Goal: Navigation & Orientation: Find specific page/section

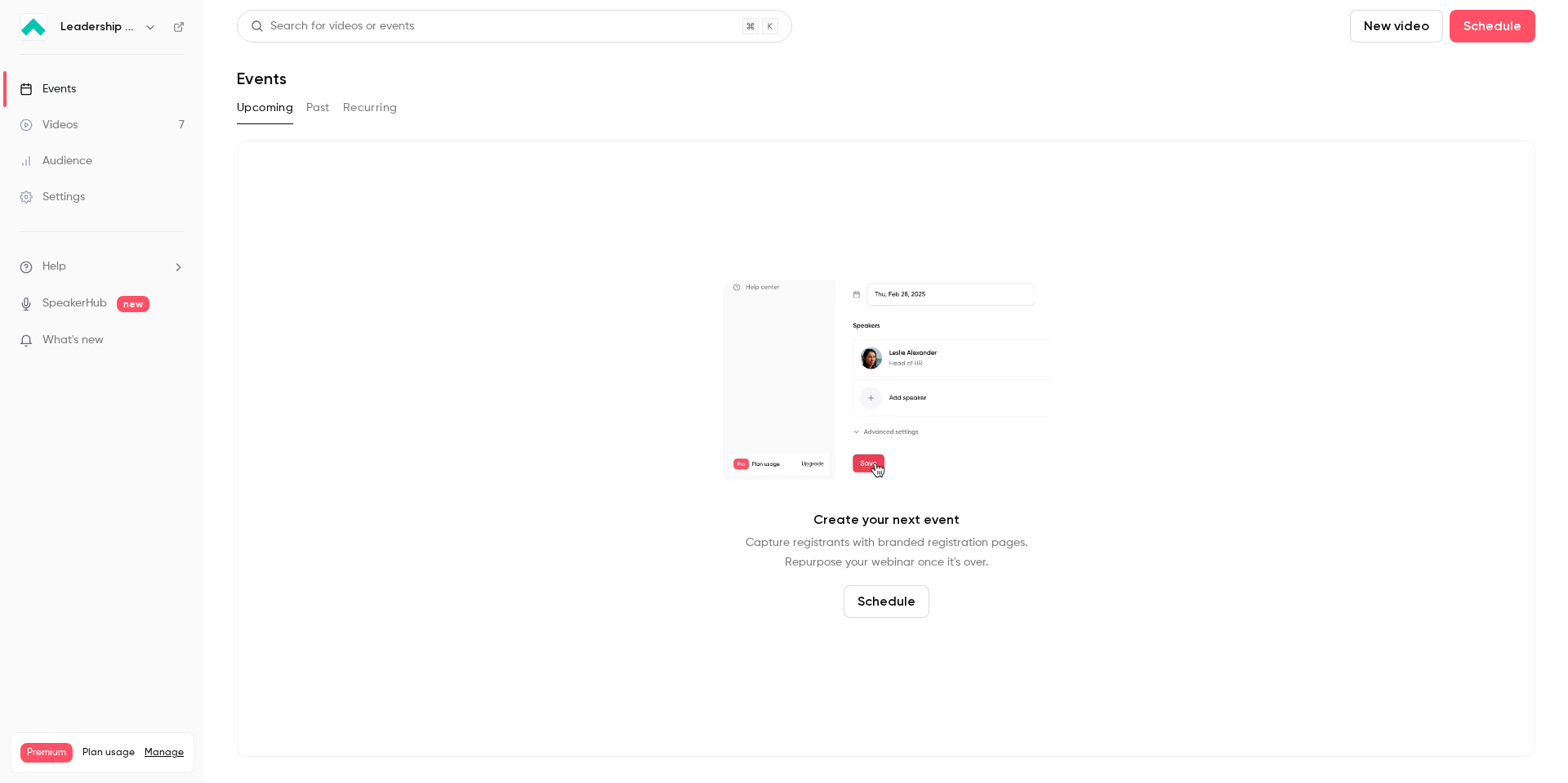
click at [99, 120] on link "Videos 7" at bounding box center [102, 124] width 204 height 36
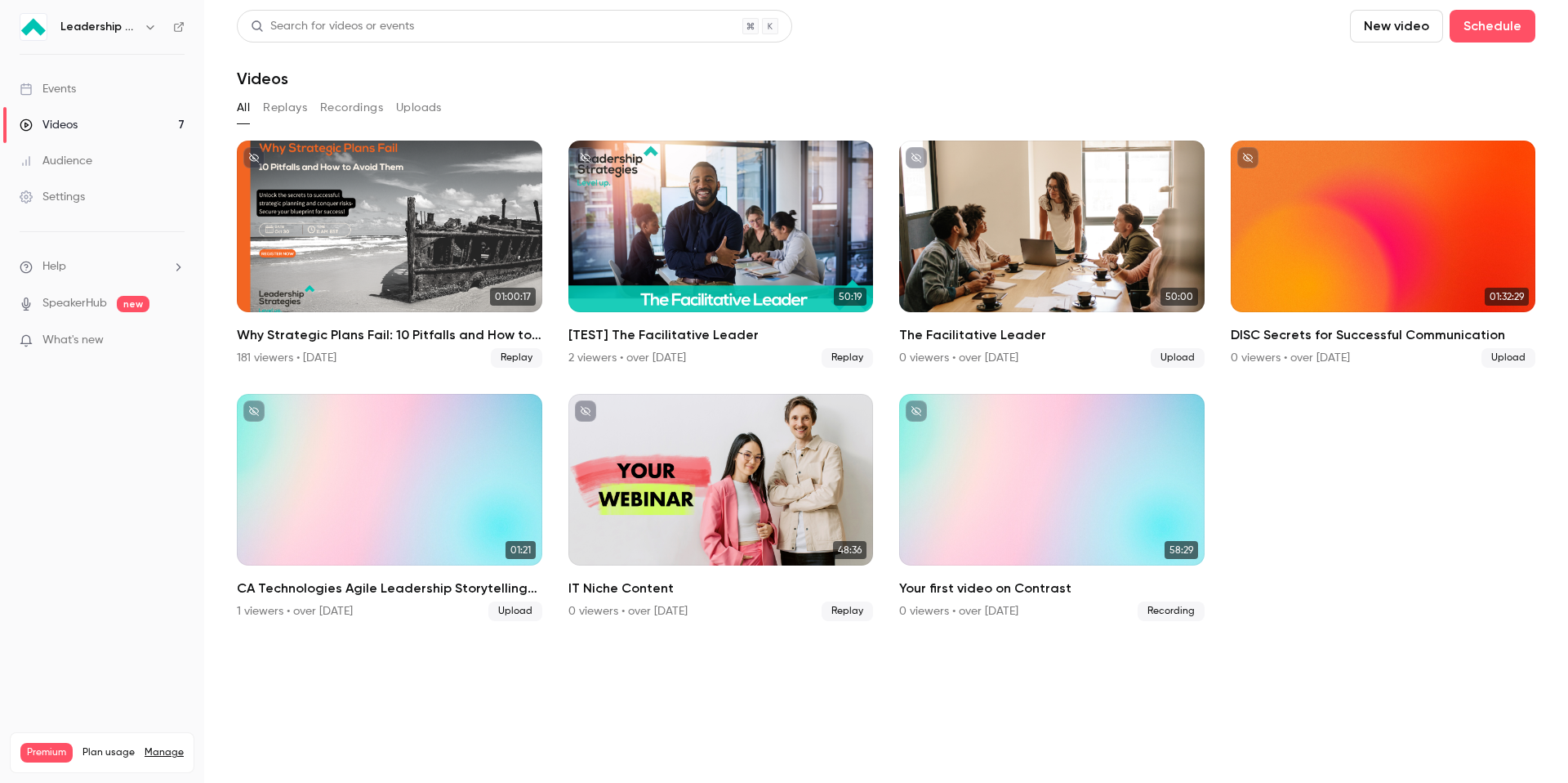
click at [151, 29] on icon "button" at bounding box center [150, 27] width 13 height 14
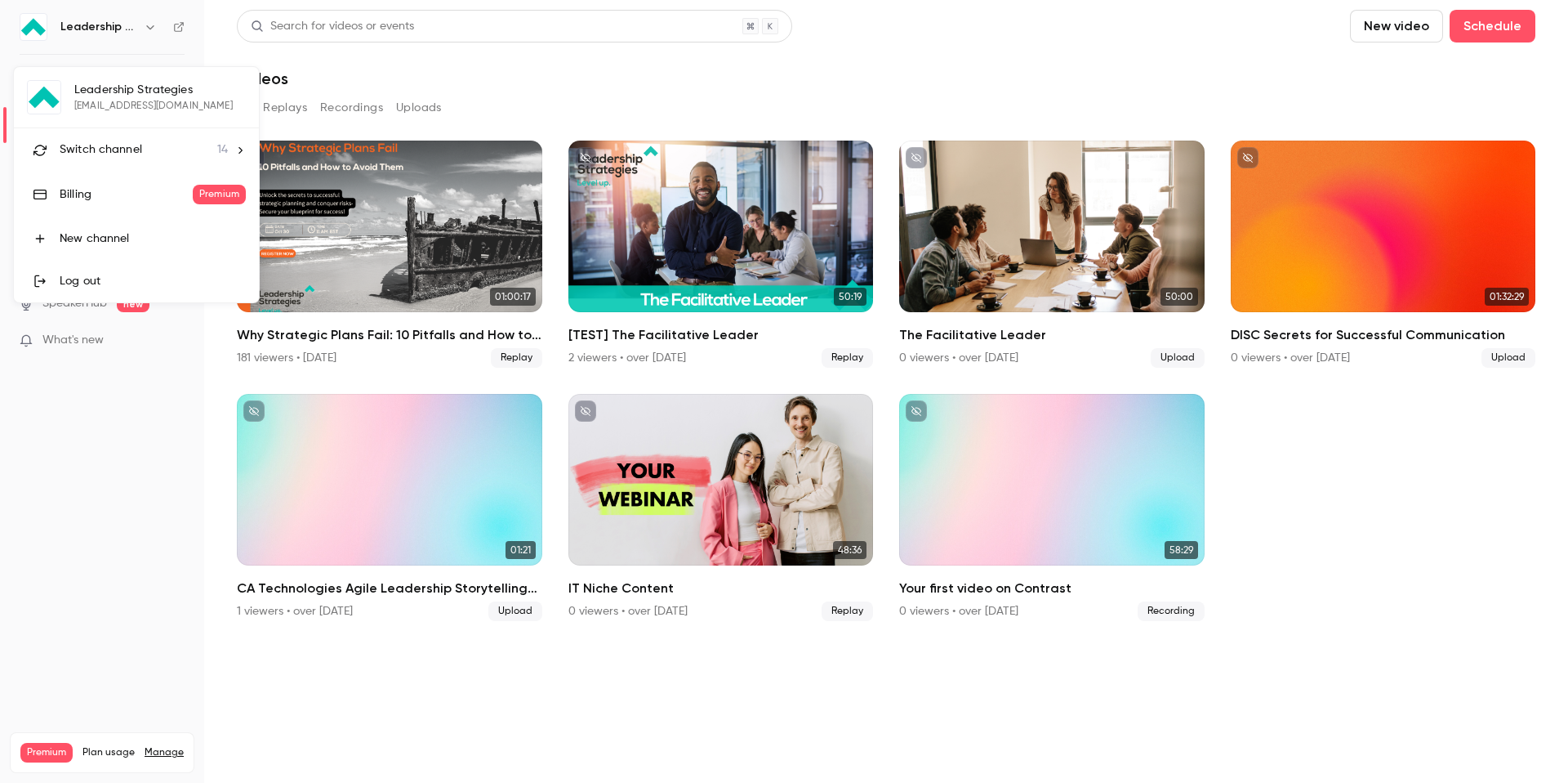
click at [197, 147] on div "Switch channel 14" at bounding box center [144, 150] width 169 height 17
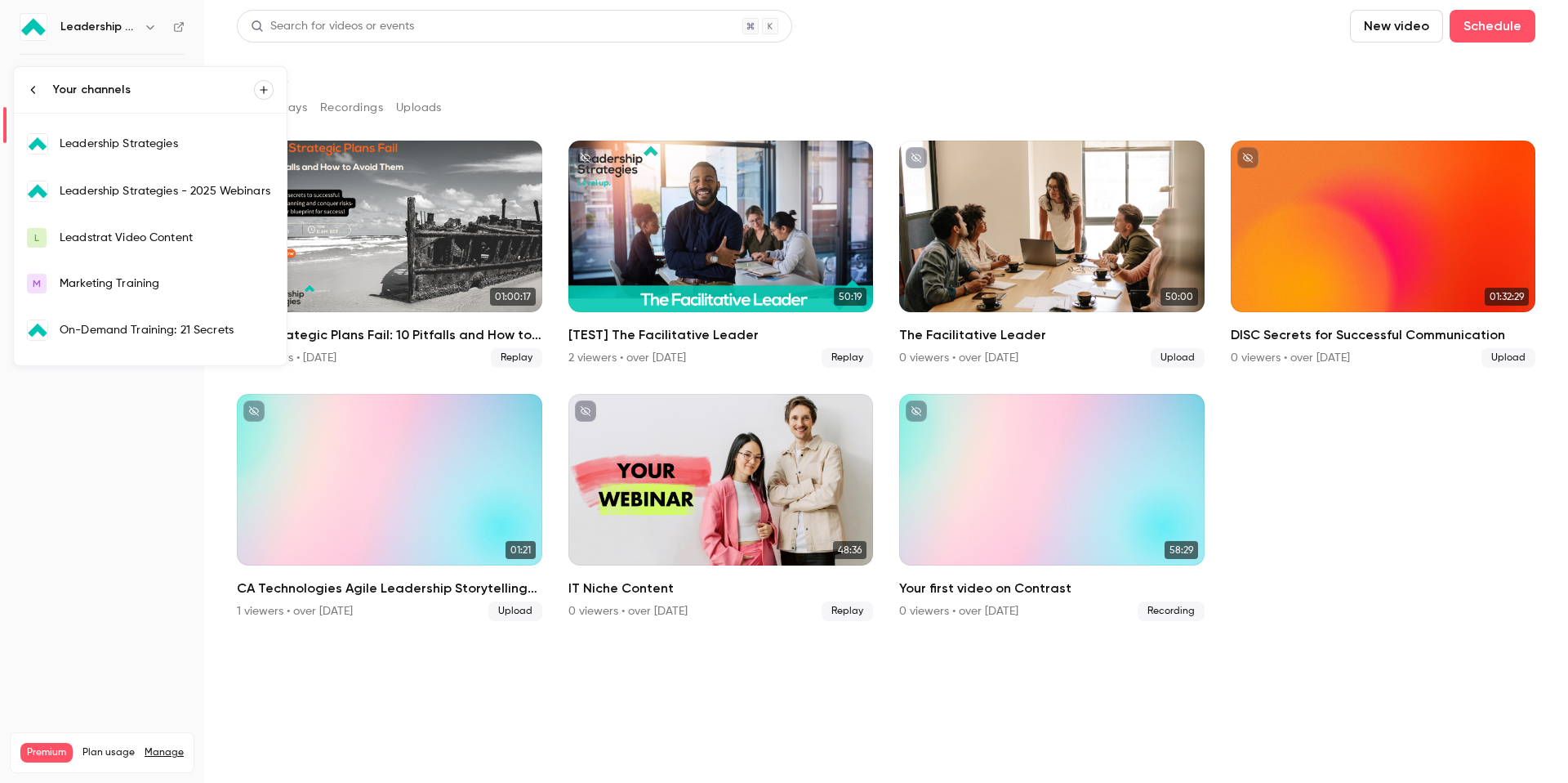
scroll to position [271, 0]
click at [227, 194] on div "Leadership Strategies - 2025 Webinars" at bounding box center [167, 190] width 214 height 16
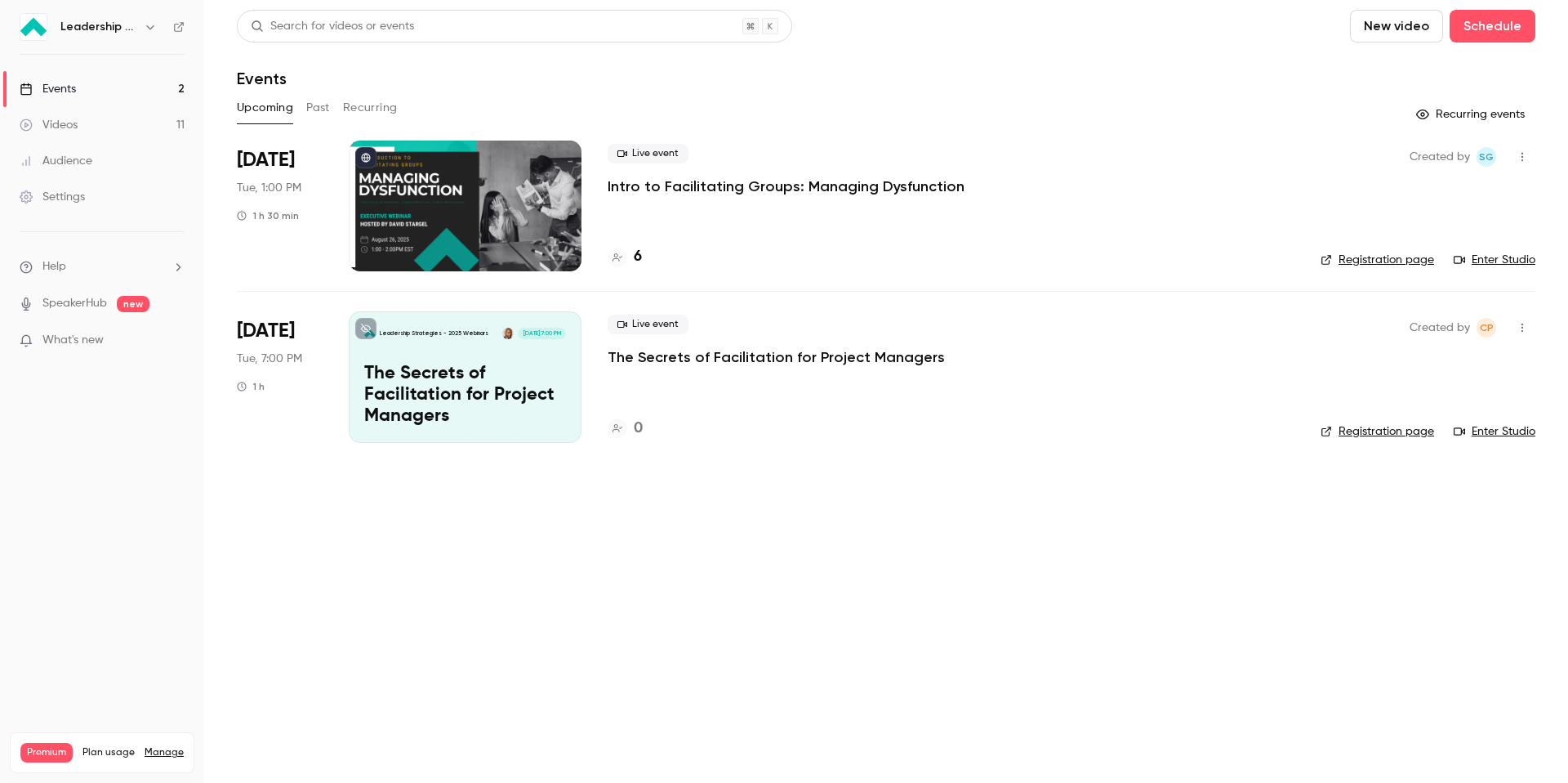
click at [307, 119] on button "Past" at bounding box center [318, 107] width 24 height 26
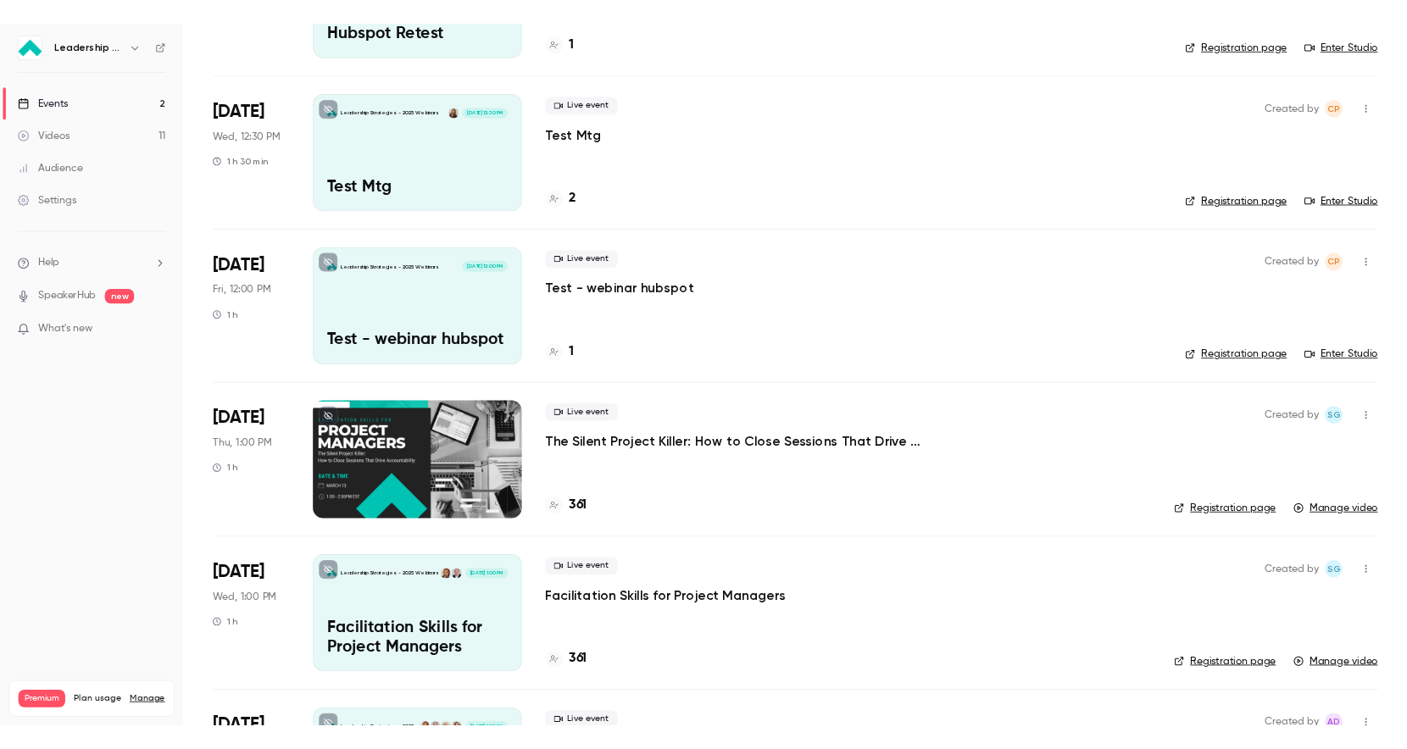
scroll to position [2181, 0]
